Goal: Task Accomplishment & Management: Use online tool/utility

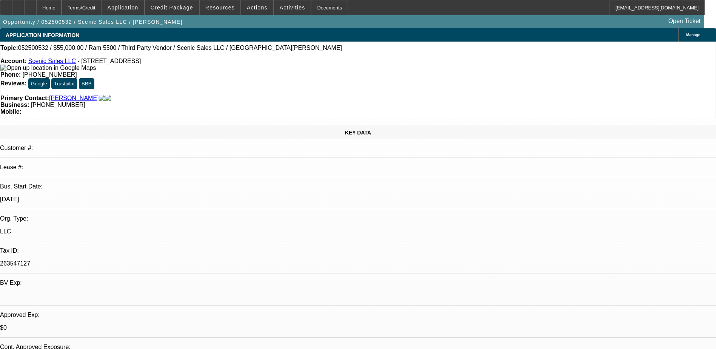
select select "0"
select select "3"
select select "0.1"
select select "4"
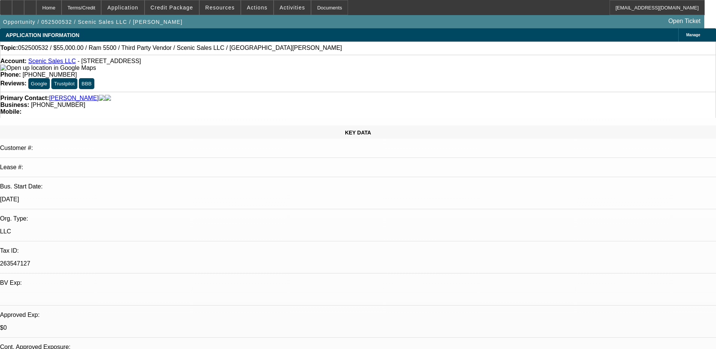
select select "0"
select select "3"
select select "0.1"
select select "4"
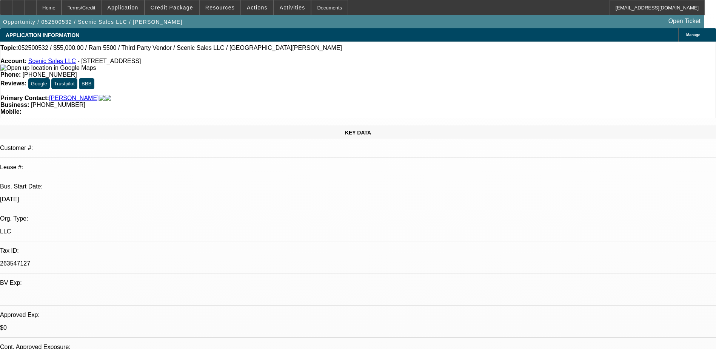
select select "0"
select select "0.1"
select select "4"
select select "0"
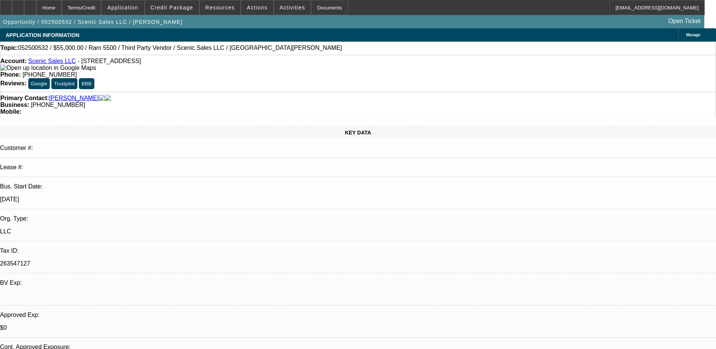
select select "0"
select select "3"
select select "0.1"
select select "4"
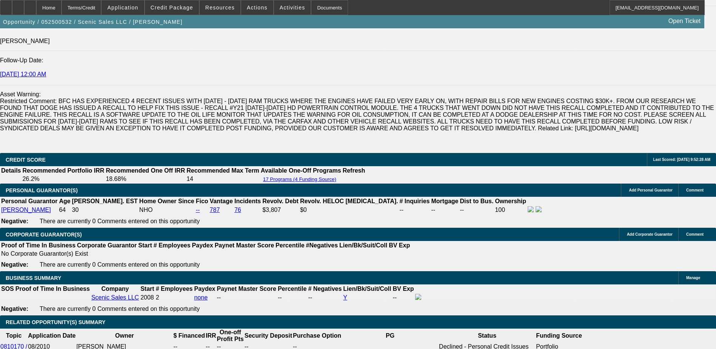
scroll to position [1068, 0]
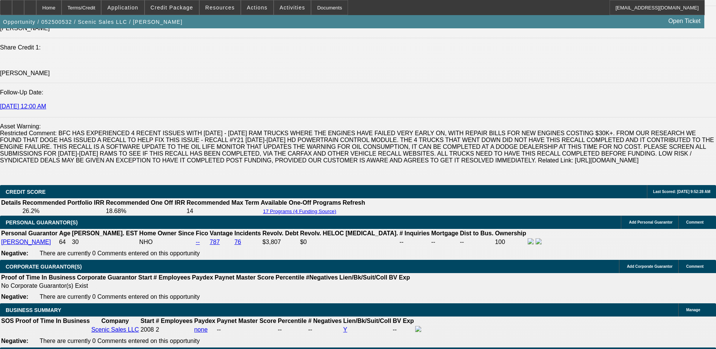
scroll to position [1219, 0]
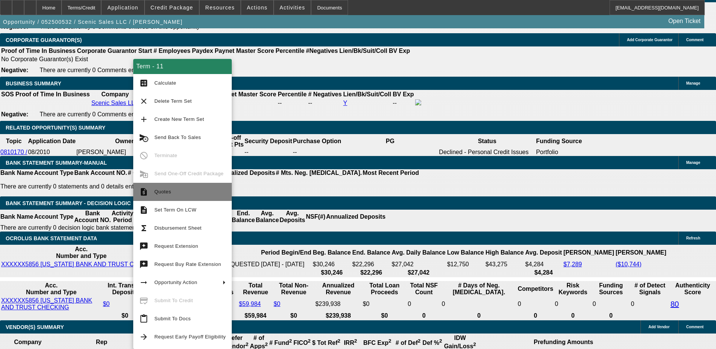
click at [178, 189] on span "Quotes" at bounding box center [189, 191] width 71 height 9
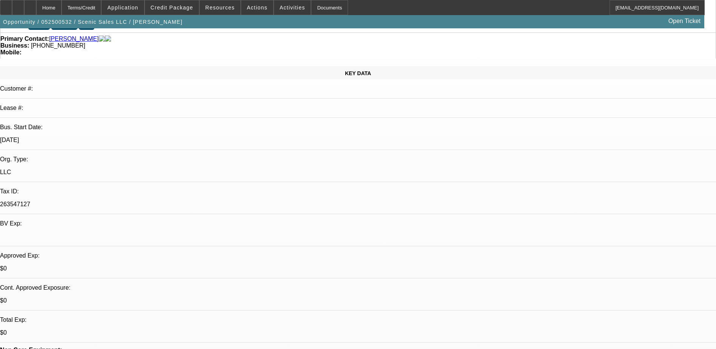
scroll to position [0, 0]
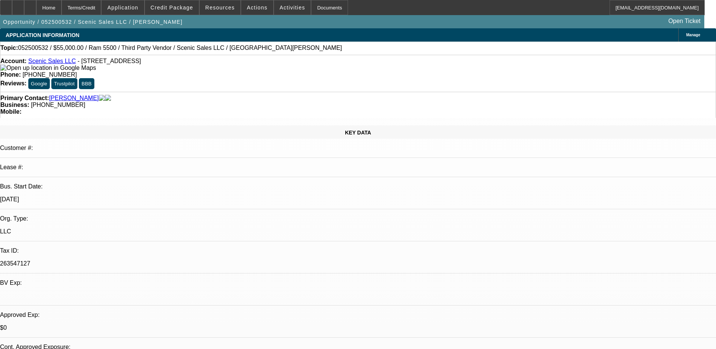
click at [50, 63] on link "Scenic Sales LLC" at bounding box center [52, 61] width 48 height 6
